Goal: Transaction & Acquisition: Purchase product/service

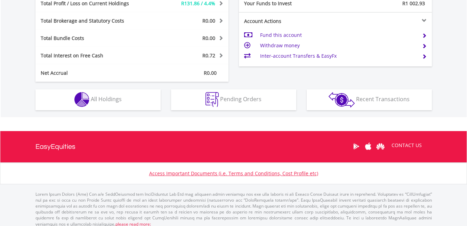
scroll to position [362, 0]
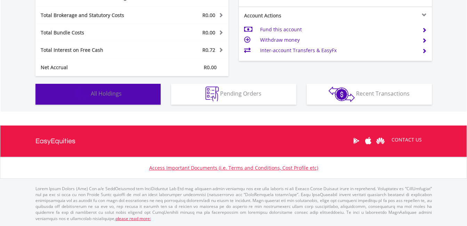
click at [119, 98] on button "Holdings All Holdings" at bounding box center [97, 94] width 125 height 21
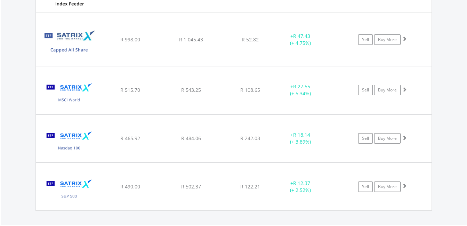
scroll to position [575, 0]
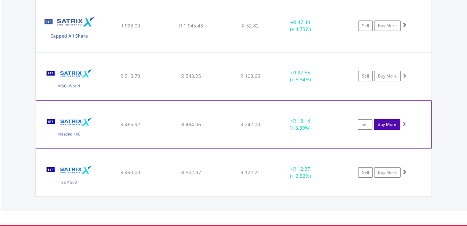
click at [382, 125] on link "Buy More" at bounding box center [386, 124] width 26 height 10
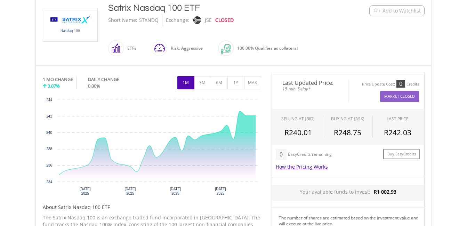
scroll to position [171, 0]
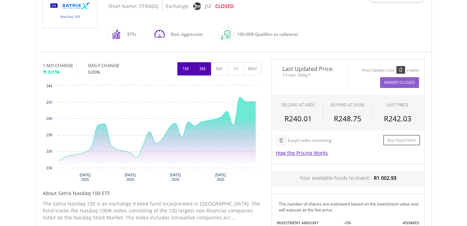
click at [207, 72] on button "3M" at bounding box center [202, 68] width 17 height 13
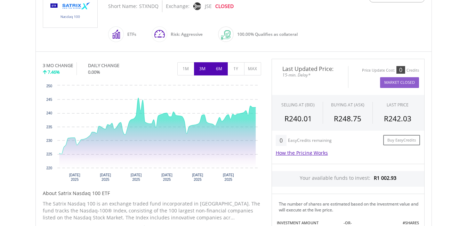
click at [221, 67] on button "6M" at bounding box center [219, 68] width 17 height 13
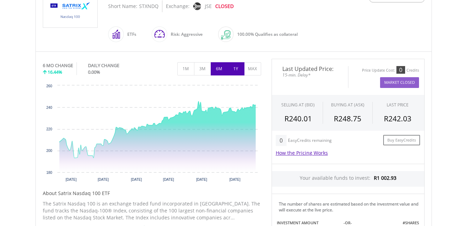
click at [236, 70] on button "1Y" at bounding box center [235, 68] width 17 height 13
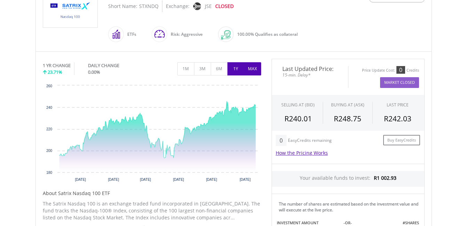
click at [250, 67] on button "MAX" at bounding box center [252, 68] width 17 height 13
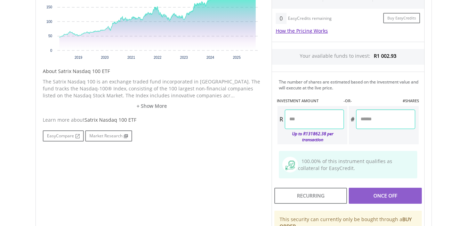
scroll to position [296, 0]
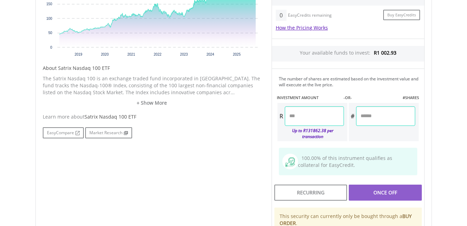
click at [296, 117] on input "number" at bounding box center [314, 115] width 59 height 19
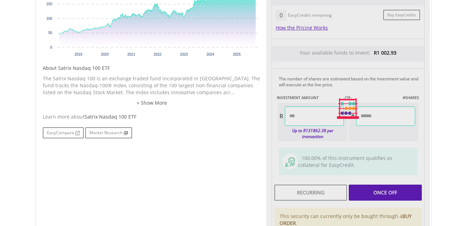
click at [358, 137] on div "Last Updated Price: 15-min. Delay* Price Update Cost: 0 Credits Market Closed S…" at bounding box center [347, 109] width 163 height 350
type input "*******"
type input "******"
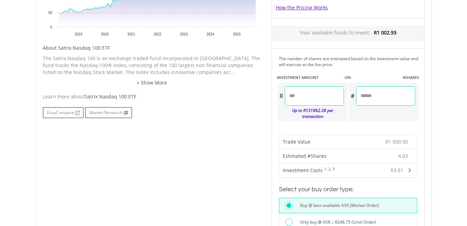
scroll to position [310, 0]
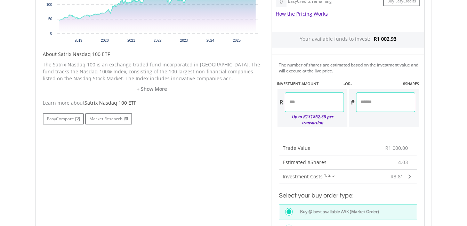
drag, startPoint x: 299, startPoint y: 101, endPoint x: 271, endPoint y: 101, distance: 28.1
click at [271, 101] on div "The number of shares are estimated based on the investment value and will execu…" at bounding box center [347, 94] width 153 height 78
type input "******"
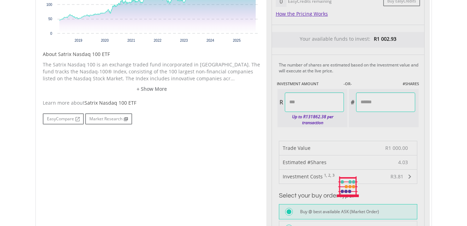
click at [451, 136] on body "My Investments Invest Now New Listings Sell My Recurring Investments Pending Or…" at bounding box center [233, 168] width 467 height 957
type input "*****"
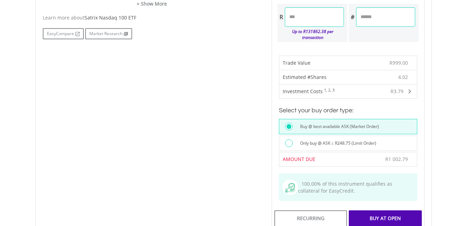
scroll to position [416, 0]
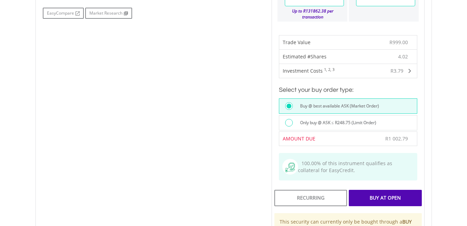
click at [292, 119] on div at bounding box center [289, 123] width 8 height 8
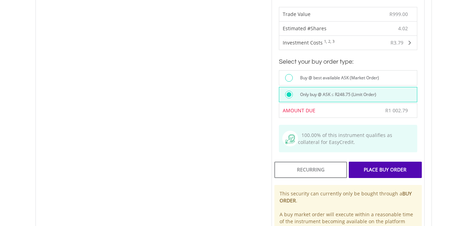
scroll to position [458, 0]
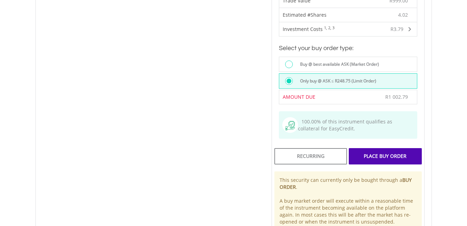
click at [382, 153] on div "Place Buy Order" at bounding box center [384, 156] width 73 height 16
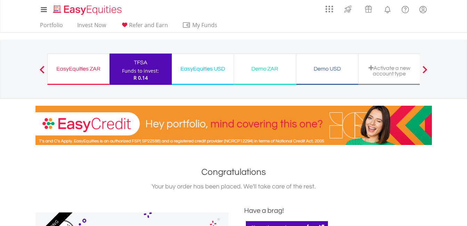
click at [73, 66] on div "EasyEquities ZAR" at bounding box center [78, 69] width 53 height 10
